Goal: Transaction & Acquisition: Purchase product/service

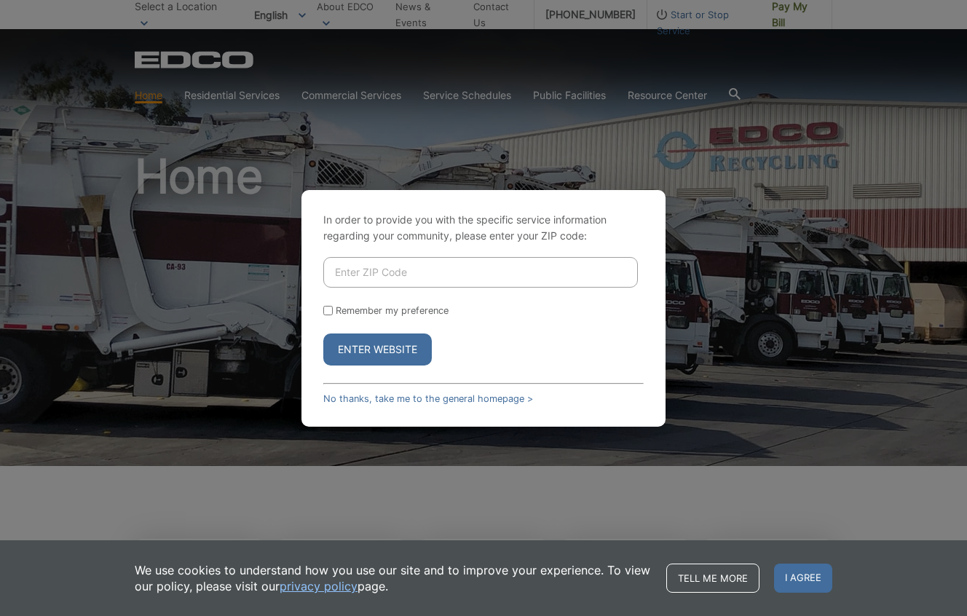
click at [377, 269] on input "Enter ZIP Code" at bounding box center [480, 272] width 315 height 31
type input "92029"
click at [377, 349] on button "Enter Website" at bounding box center [377, 350] width 109 height 32
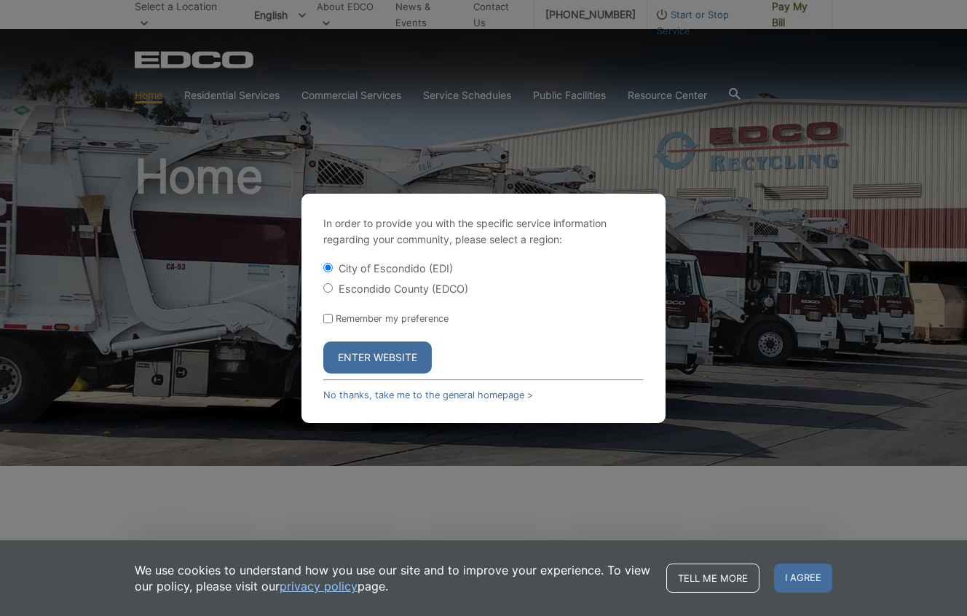
click at [326, 290] on input "Escondido County (EDCO)" at bounding box center [327, 287] width 9 height 9
radio input "true"
click at [375, 359] on button "Enter Website" at bounding box center [377, 358] width 109 height 32
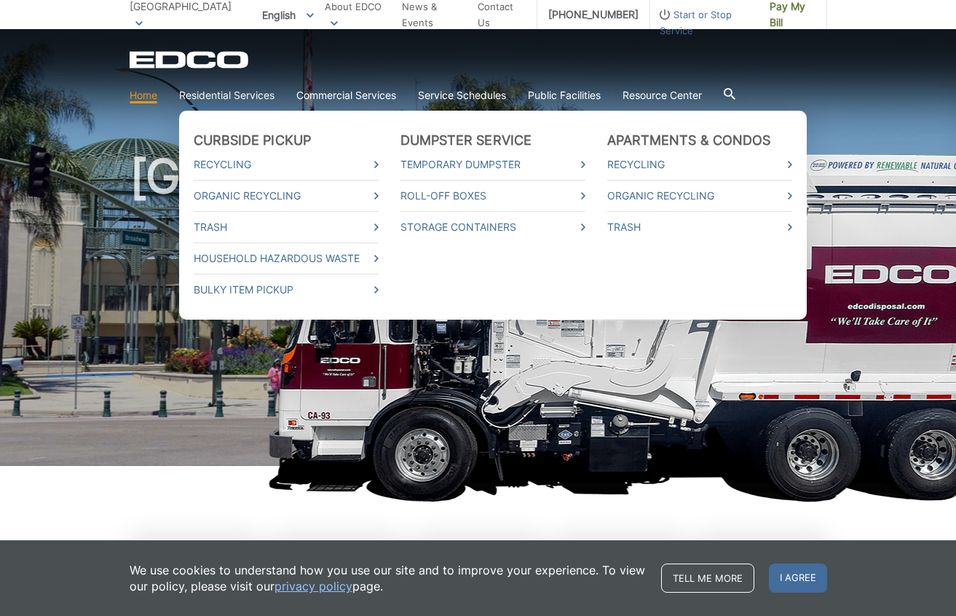
click at [203, 101] on link "Residential Services" at bounding box center [226, 95] width 95 height 16
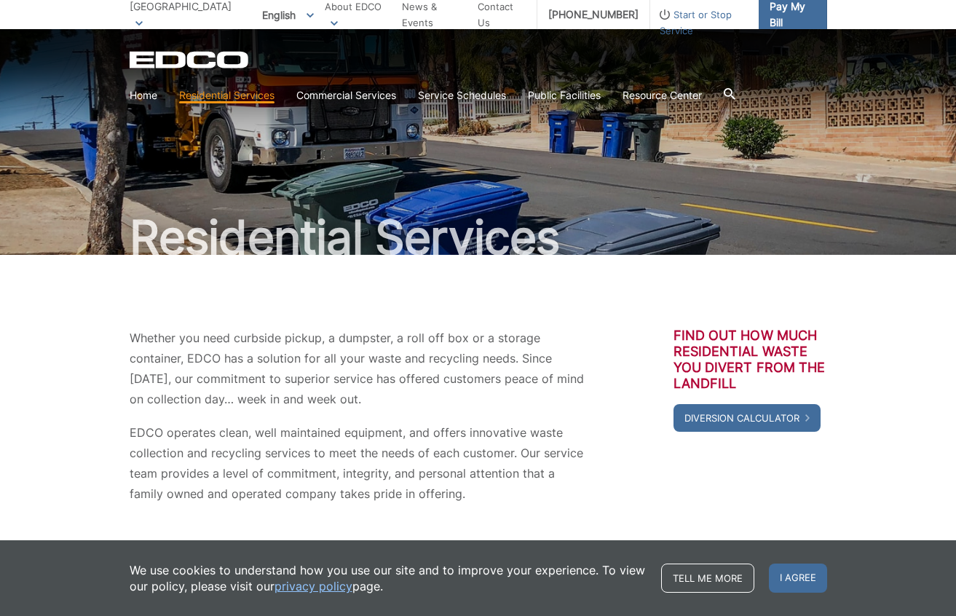
click at [787, 11] on span "Pay My Bill" at bounding box center [793, 15] width 46 height 32
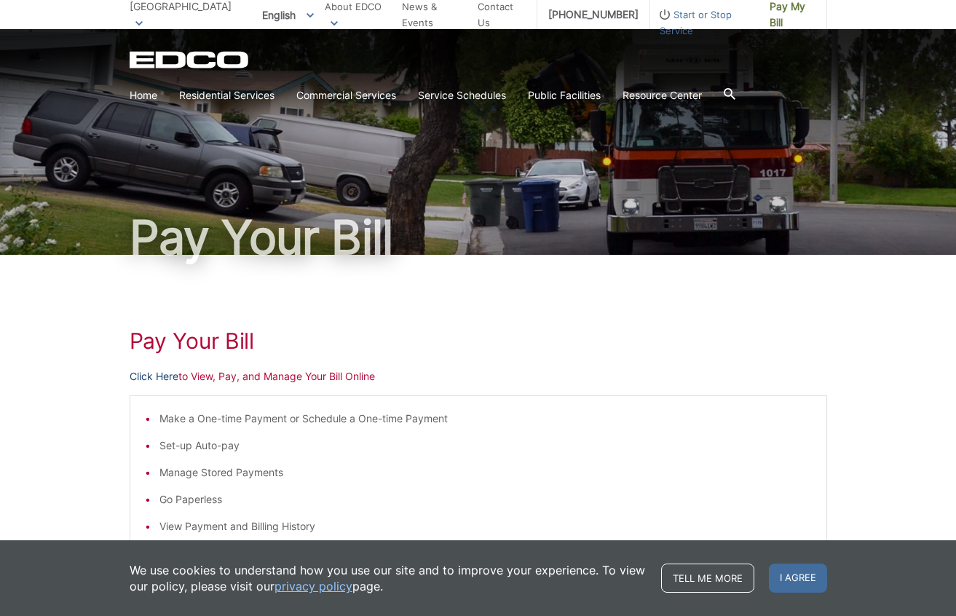
click at [165, 379] on link "Click Here" at bounding box center [154, 377] width 49 height 16
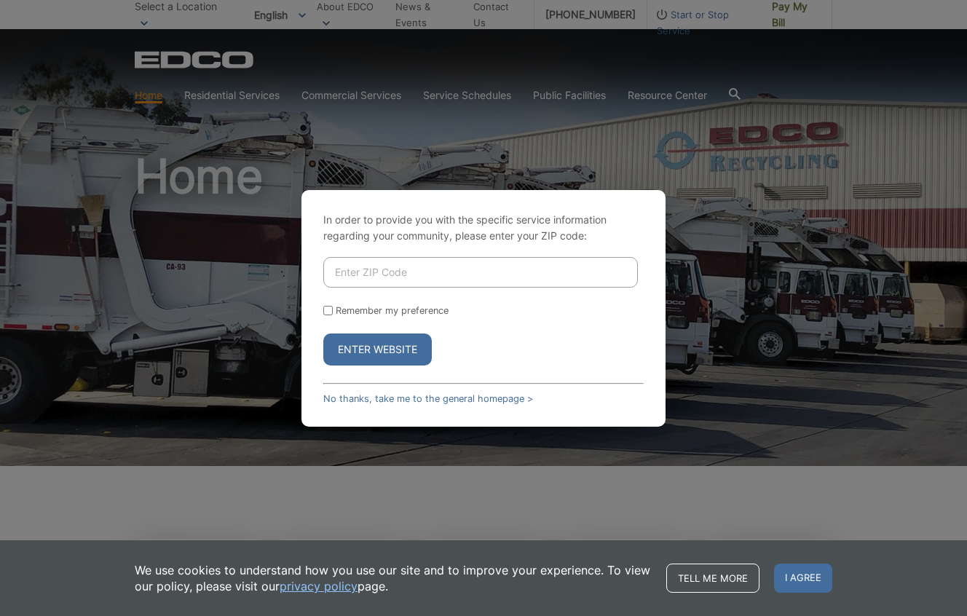
click at [382, 344] on button "Enter Website" at bounding box center [377, 350] width 109 height 32
click at [384, 272] on input "Enter ZIP Code" at bounding box center [480, 272] width 315 height 31
type input "92029"
click at [366, 350] on button "Enter Website" at bounding box center [377, 350] width 109 height 32
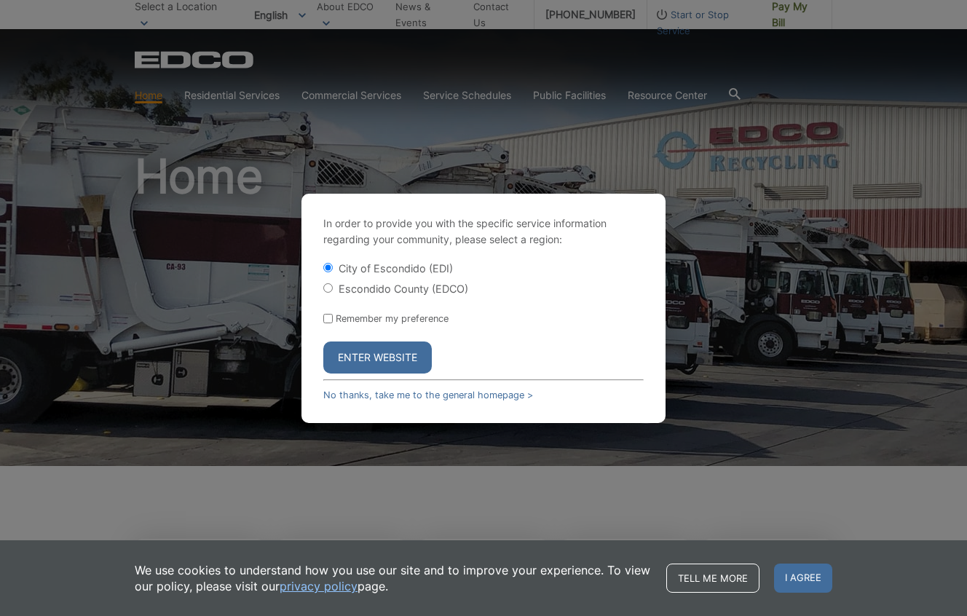
click at [328, 288] on input "Escondido County (EDCO)" at bounding box center [327, 287] width 9 height 9
radio input "true"
click at [363, 352] on button "Enter Website" at bounding box center [377, 358] width 109 height 32
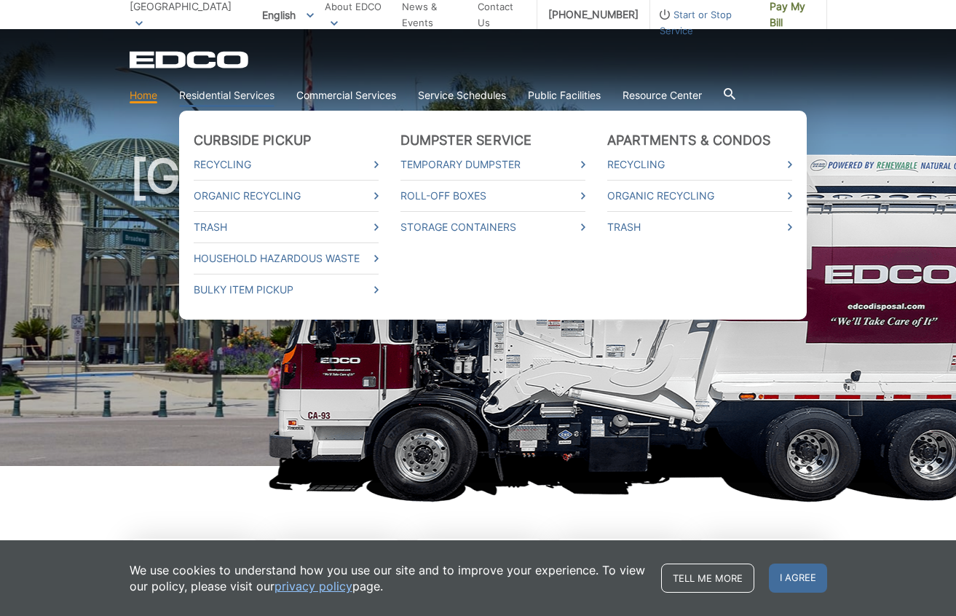
click at [243, 98] on link "Residential Services" at bounding box center [226, 95] width 95 height 16
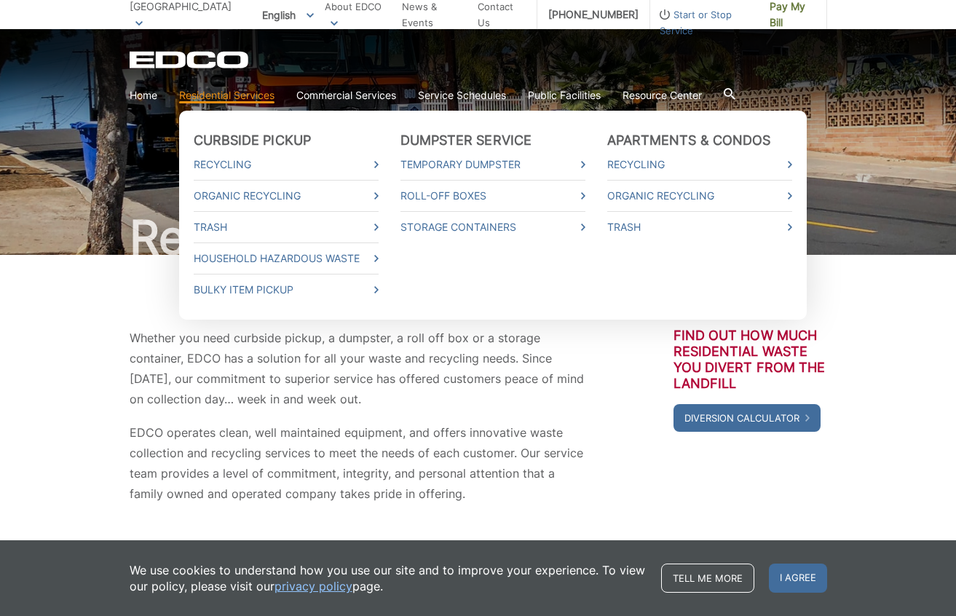
click at [455, 310] on ul "Curbside Pickup Recycling Organic Recycling Trash Household Hazardous Waste Bul…" at bounding box center [493, 215] width 628 height 209
click at [457, 295] on li "Dumpster Service Temporary Dumpster Roll-Off Boxes Storage Containers" at bounding box center [493, 215] width 185 height 165
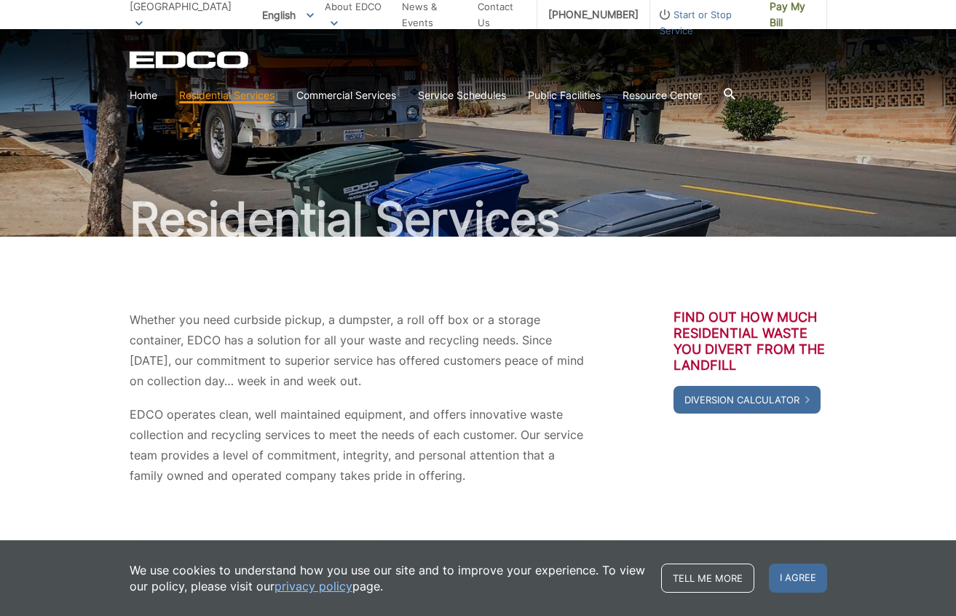
scroll to position [58, 0]
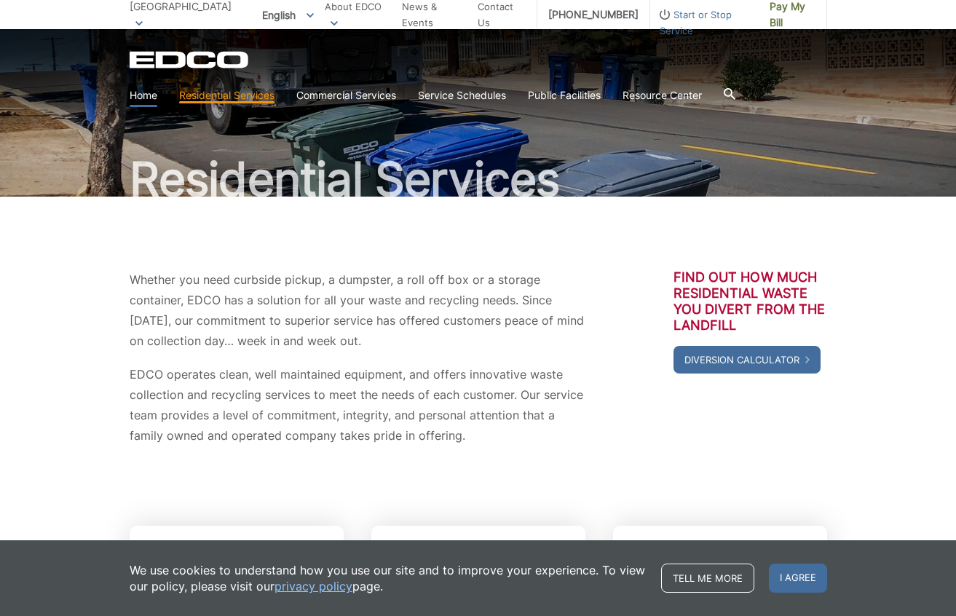
click at [145, 95] on link "Home" at bounding box center [144, 95] width 28 height 16
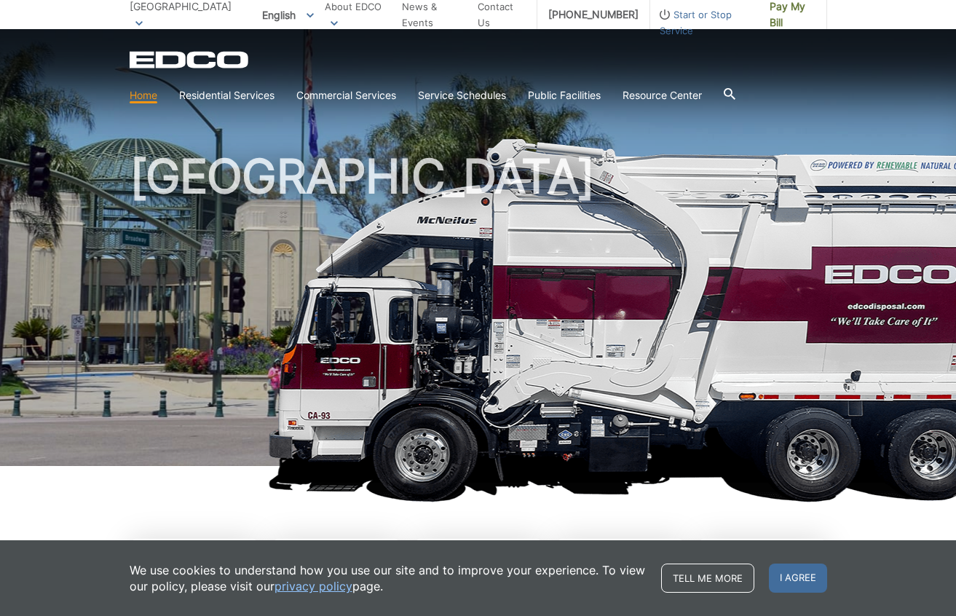
scroll to position [261, 0]
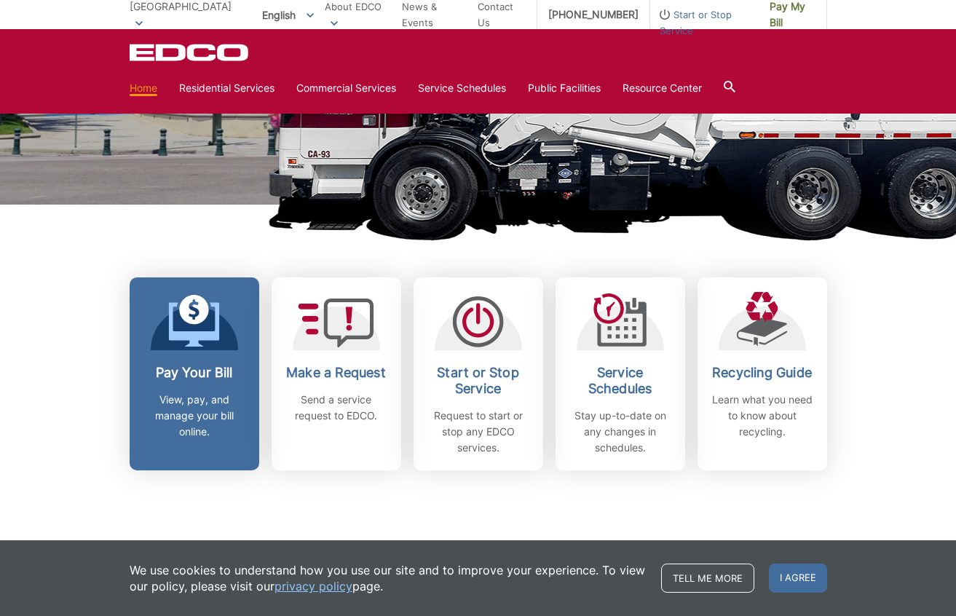
click at [181, 408] on p "View, pay, and manage your bill online." at bounding box center [195, 416] width 108 height 48
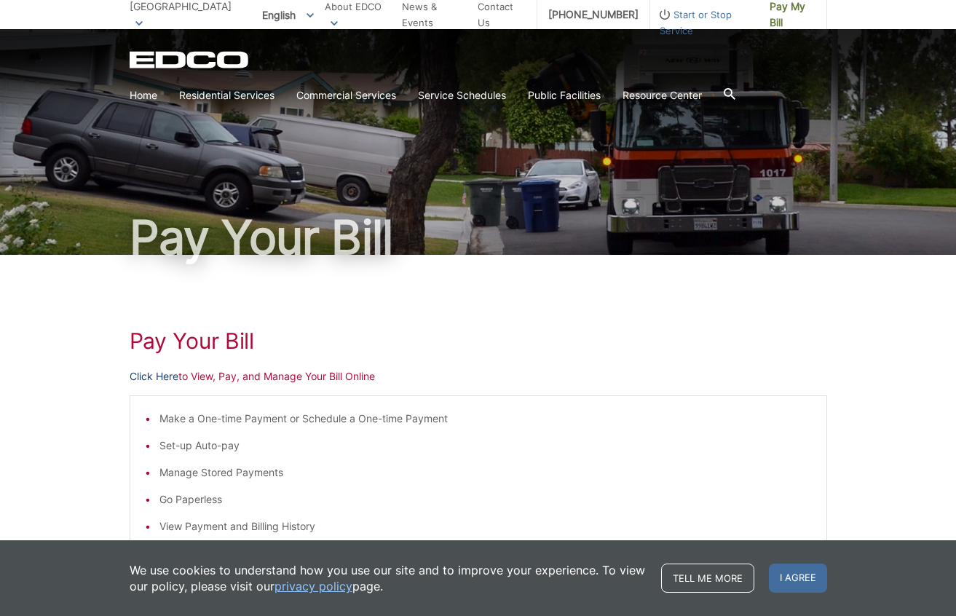
click at [163, 375] on link "Click Here" at bounding box center [154, 377] width 49 height 16
